Goal: Information Seeking & Learning: Learn about a topic

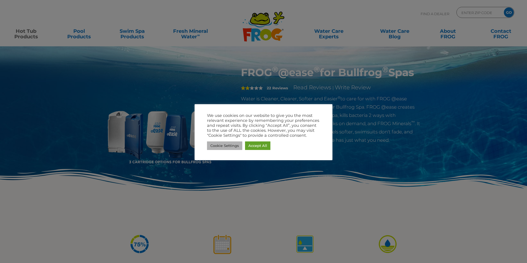
click at [232, 145] on link "Cookie Settings" at bounding box center [224, 145] width 35 height 9
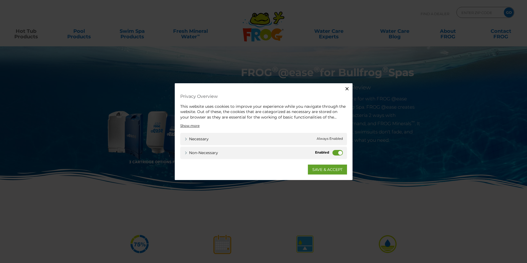
click at [333, 152] on label "Non-necessary" at bounding box center [337, 153] width 10 height 6
click at [0, 0] on input "Non-necessary" at bounding box center [0, 0] width 0 height 0
click at [322, 167] on link "SAVE & ACCEPT" at bounding box center [327, 169] width 39 height 10
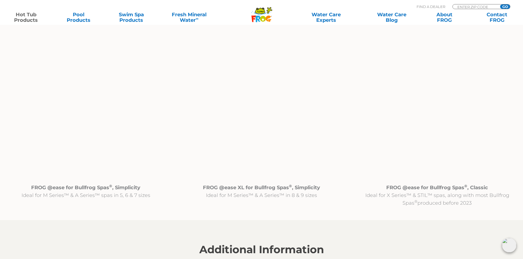
scroll to position [578, 0]
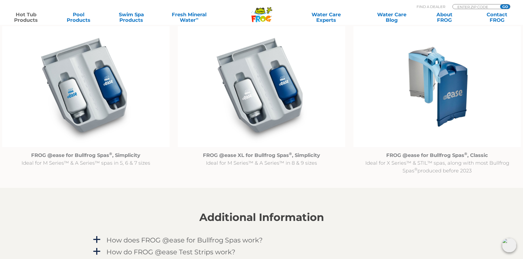
click at [437, 67] on img at bounding box center [436, 86] width 167 height 121
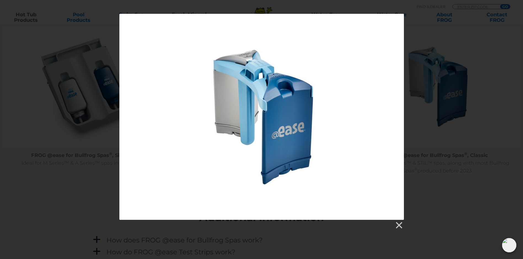
click at [464, 146] on div at bounding box center [261, 121] width 523 height 215
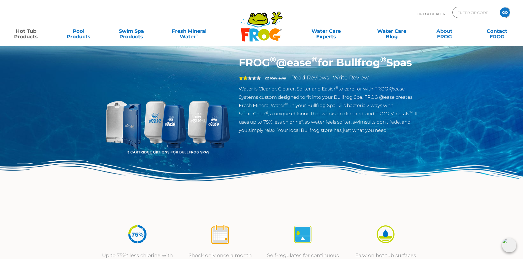
scroll to position [0, 0]
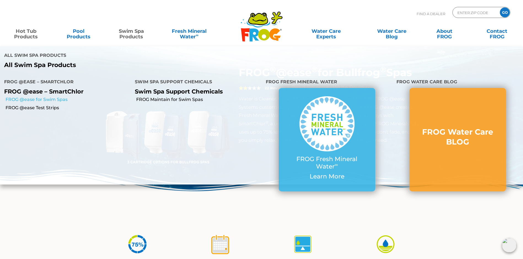
click at [59, 96] on link "FROG @ease for Swim Spas" at bounding box center [68, 99] width 125 height 6
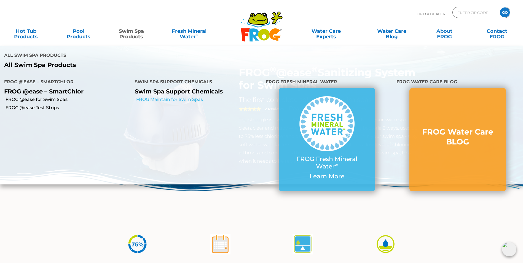
click at [159, 96] on link "FROG Maintain for Swim Spas" at bounding box center [198, 99] width 125 height 6
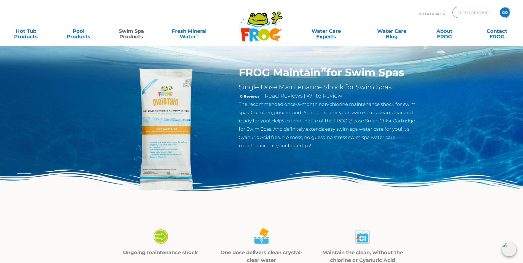
click at [126, 31] on link "Swim Spa Products" at bounding box center [131, 31] width 41 height 11
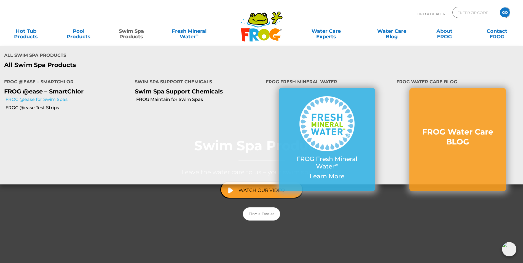
click at [40, 96] on link "FROG @ease for Swim Spas" at bounding box center [68, 99] width 125 height 6
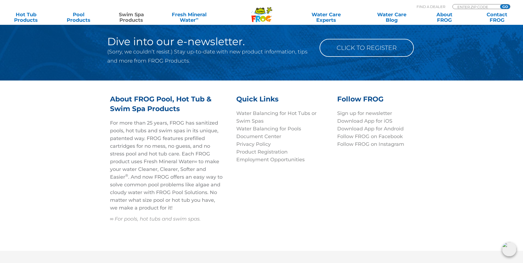
scroll to position [1801, 0]
